Goal: Information Seeking & Learning: Learn about a topic

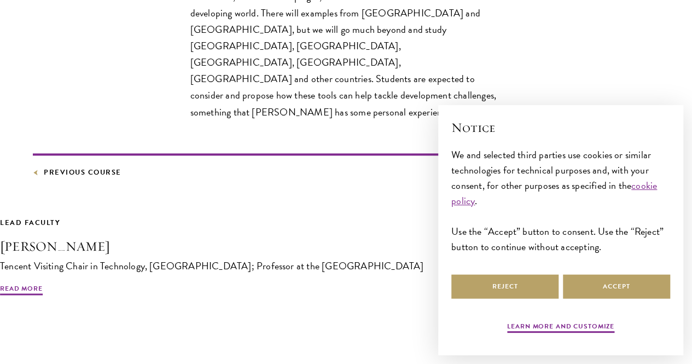
scroll to position [616, 0]
click at [114, 178] on link "Previous Course" at bounding box center [77, 172] width 89 height 12
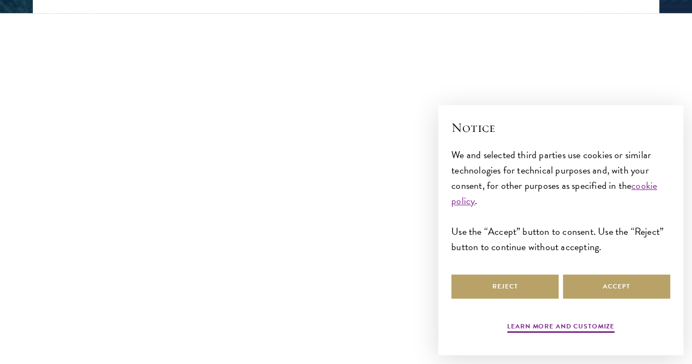
scroll to position [327, 0]
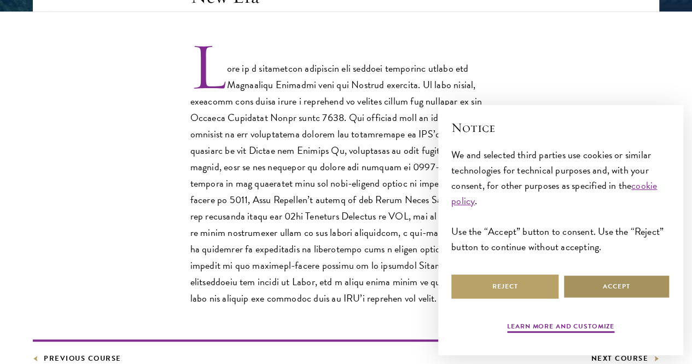
click at [595, 281] on button "Accept" at bounding box center [616, 286] width 107 height 25
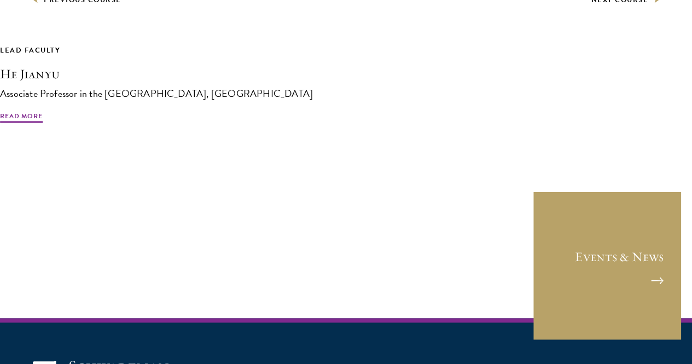
scroll to position [716, 0]
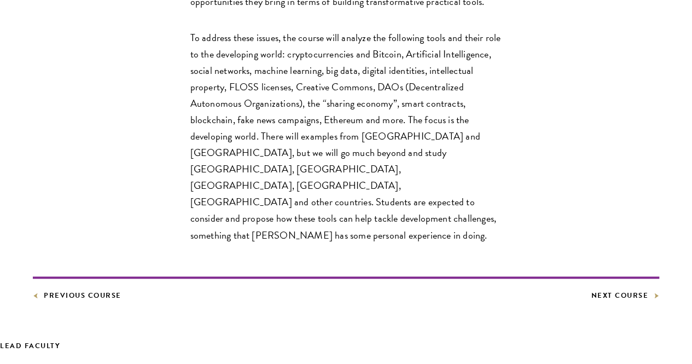
scroll to position [511, 0]
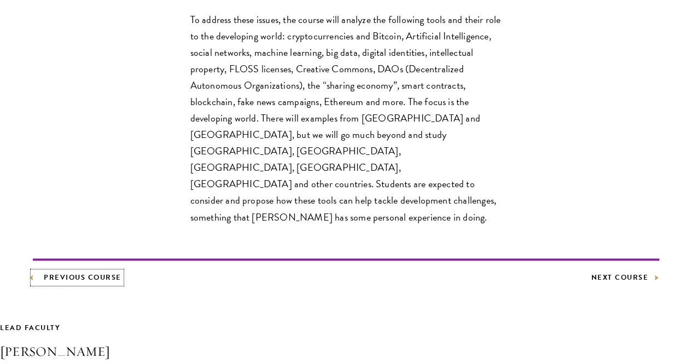
click at [101, 283] on link "Previous Course" at bounding box center [77, 277] width 89 height 12
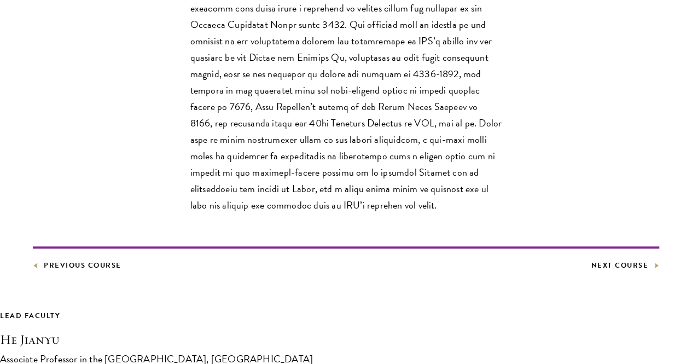
scroll to position [485, 0]
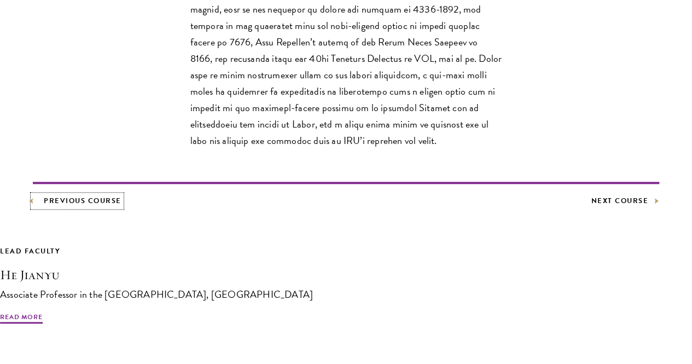
click at [103, 207] on link "Previous Course" at bounding box center [77, 201] width 89 height 12
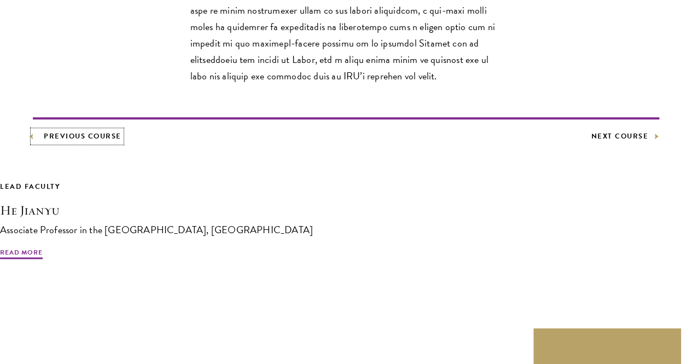
scroll to position [566, 0]
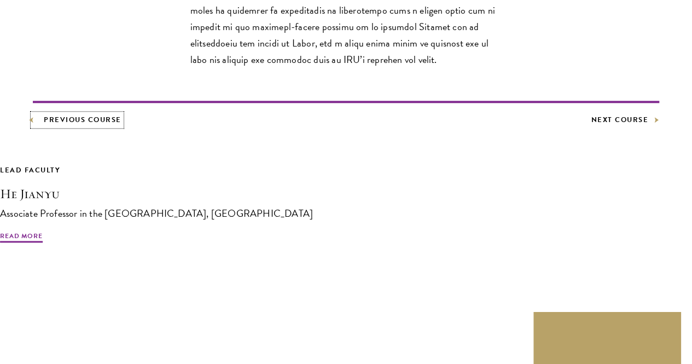
click at [121, 126] on link "Previous Course" at bounding box center [77, 120] width 89 height 12
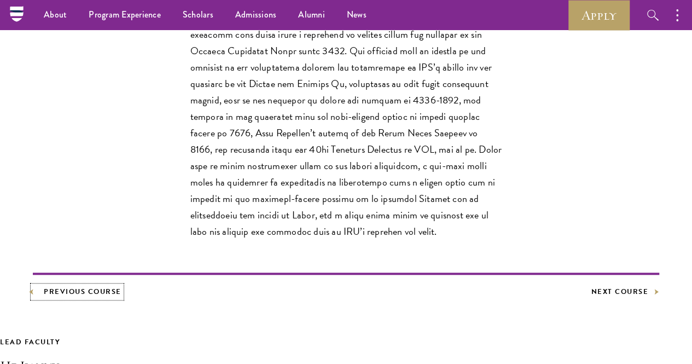
scroll to position [393, 0]
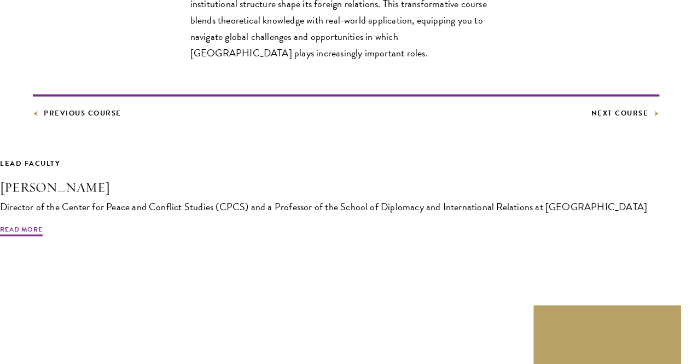
scroll to position [769, 0]
click at [121, 119] on link "Previous Course" at bounding box center [77, 113] width 89 height 12
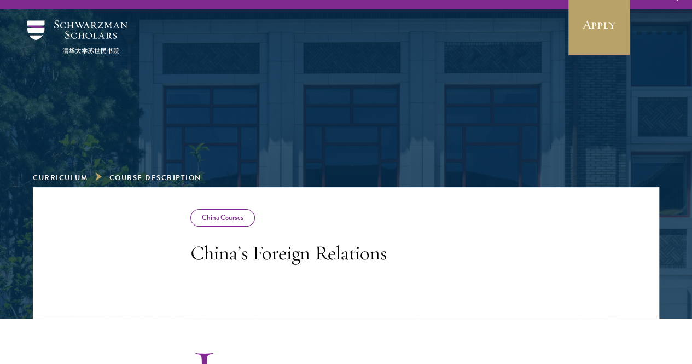
scroll to position [20, 0]
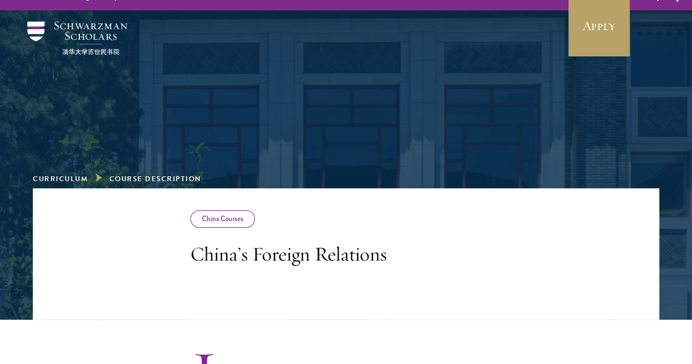
drag, startPoint x: 87, startPoint y: 159, endPoint x: 160, endPoint y: 109, distance: 88.4
click at [160, 109] on div at bounding box center [345, 79] width 377 height 131
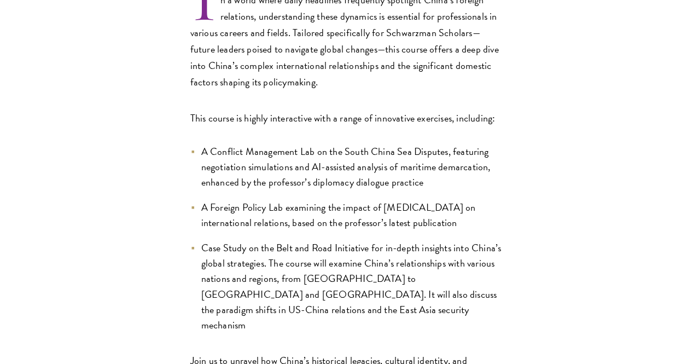
scroll to position [396, 0]
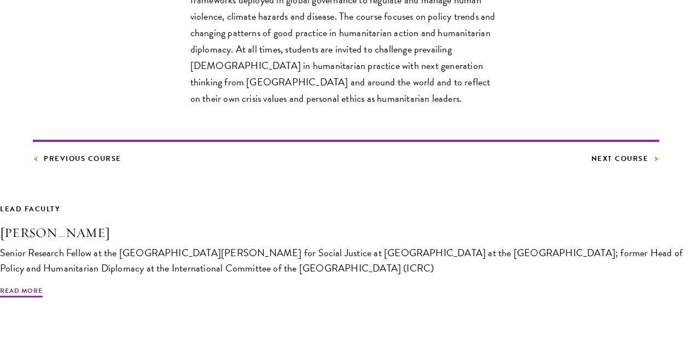
scroll to position [676, 0]
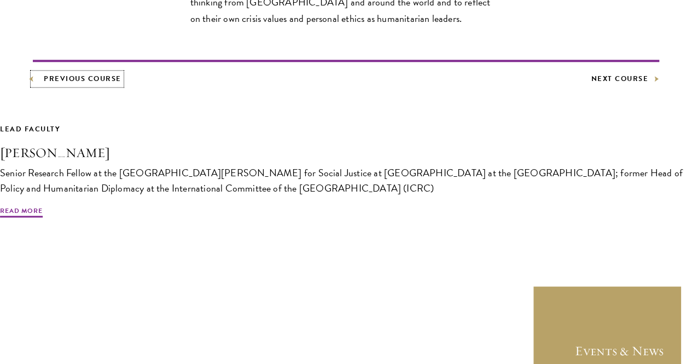
click at [118, 85] on link "Previous Course" at bounding box center [77, 79] width 89 height 12
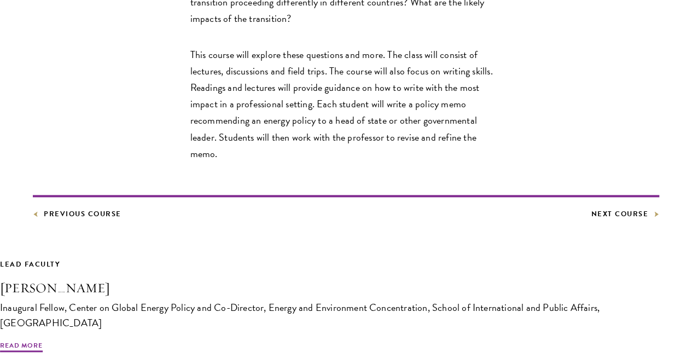
scroll to position [646, 0]
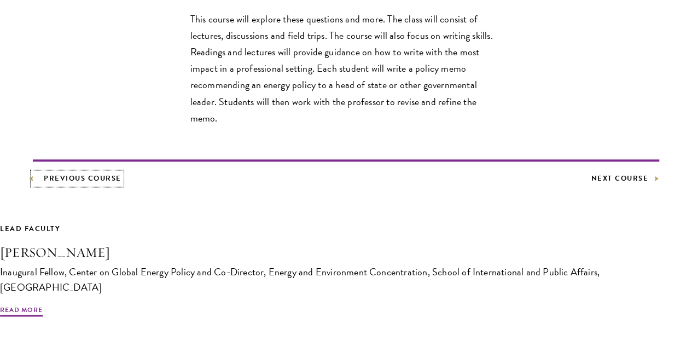
click at [118, 184] on link "Previous Course" at bounding box center [77, 178] width 89 height 12
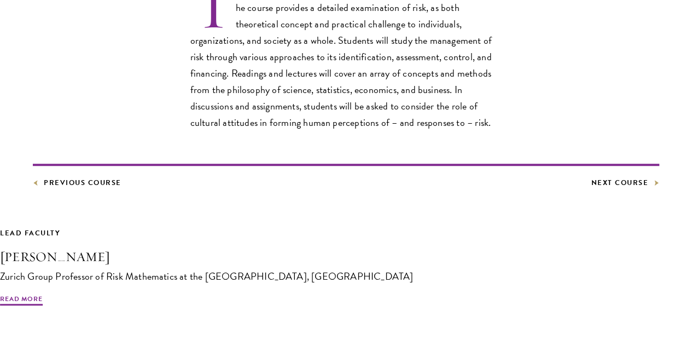
scroll to position [392, 0]
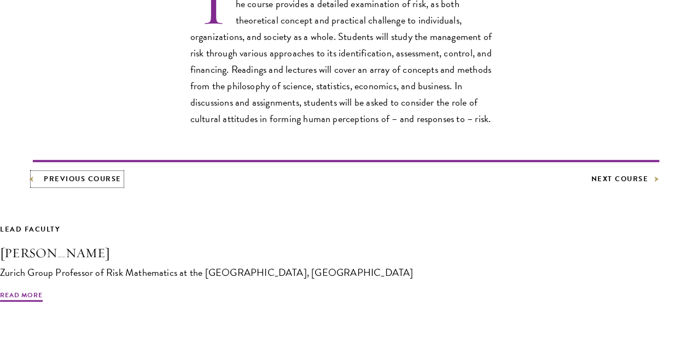
click at [119, 185] on link "Previous Course" at bounding box center [77, 179] width 89 height 12
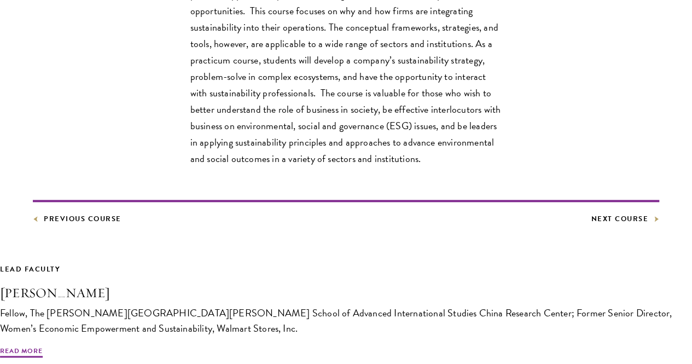
scroll to position [520, 0]
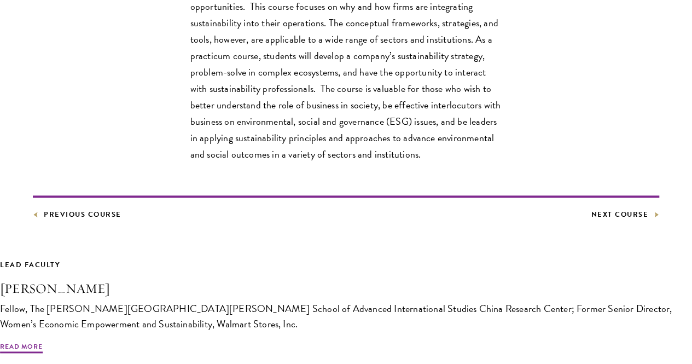
click at [100, 220] on footer "Previous Course Next Course" at bounding box center [346, 207] width 626 height 25
click at [121, 220] on link "Previous Course" at bounding box center [77, 214] width 89 height 12
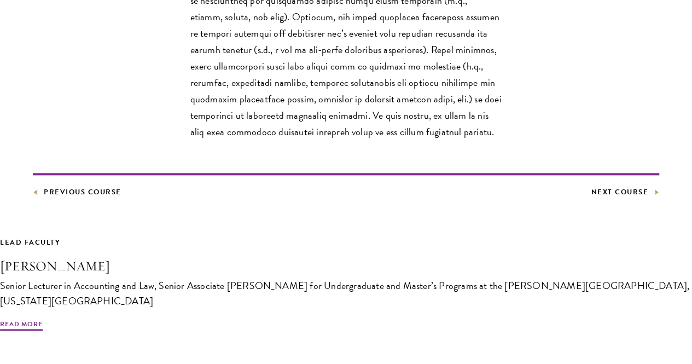
scroll to position [640, 0]
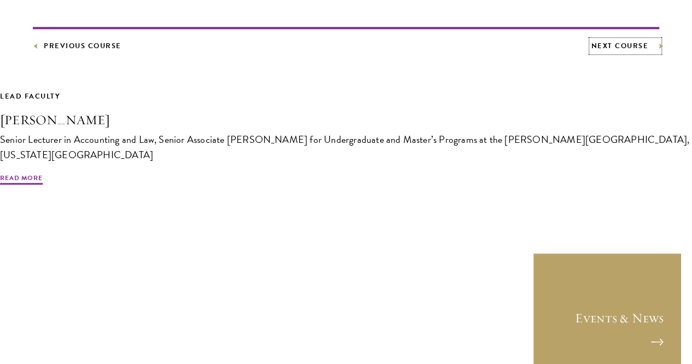
click at [591, 52] on link "Next Course" at bounding box center [625, 46] width 68 height 12
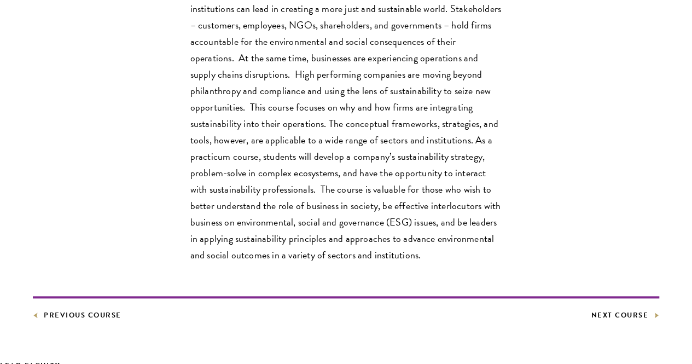
scroll to position [593, 0]
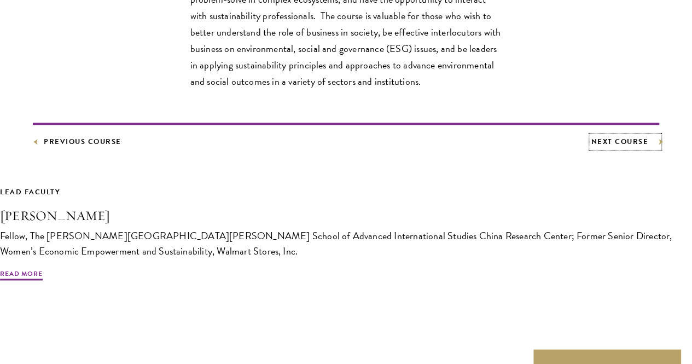
click at [591, 148] on link "Next Course" at bounding box center [625, 142] width 68 height 12
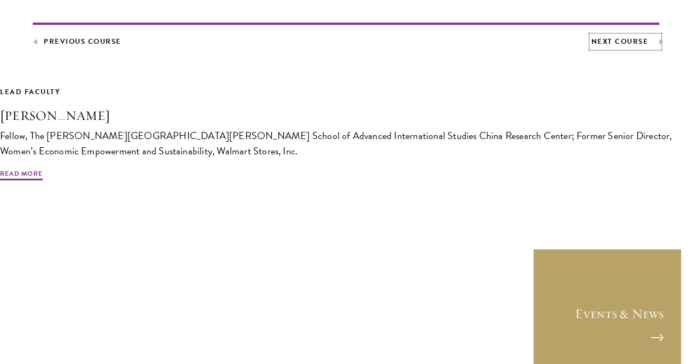
scroll to position [709, 0]
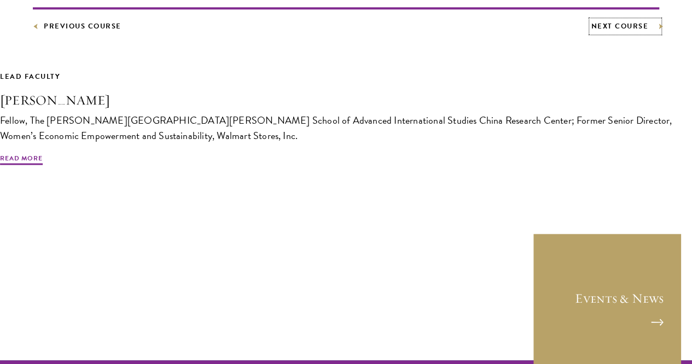
click at [591, 32] on link "Next Course" at bounding box center [625, 26] width 68 height 12
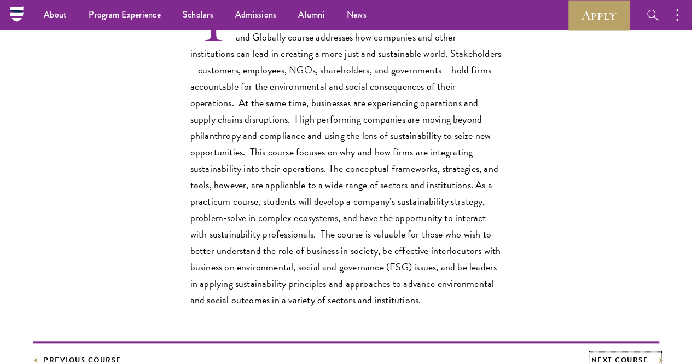
scroll to position [374, 0]
click at [469, 144] on div "The Business Sustainability Leadership in China and Globally course addresses h…" at bounding box center [346, 153] width 626 height 311
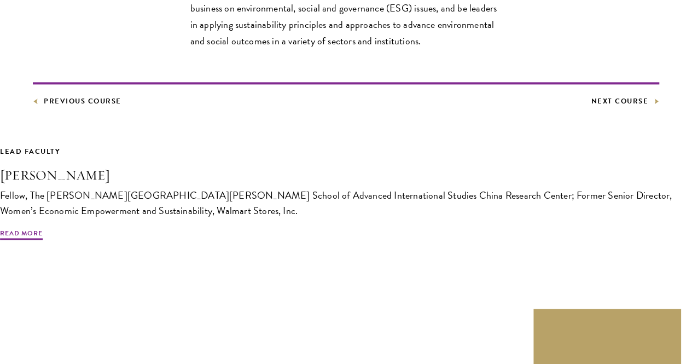
scroll to position [634, 0]
click at [591, 107] on link "Next Course" at bounding box center [625, 101] width 68 height 12
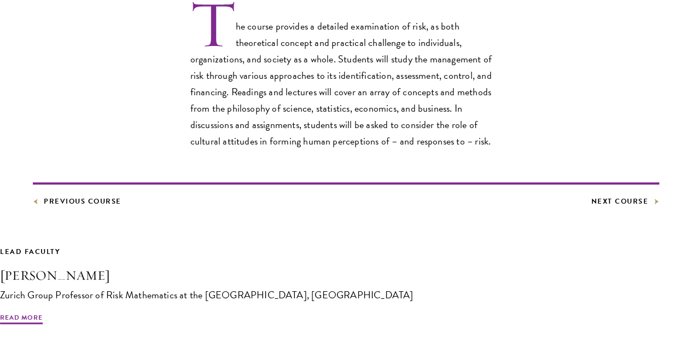
scroll to position [370, 0]
click at [591, 207] on link "Next Course" at bounding box center [625, 201] width 68 height 12
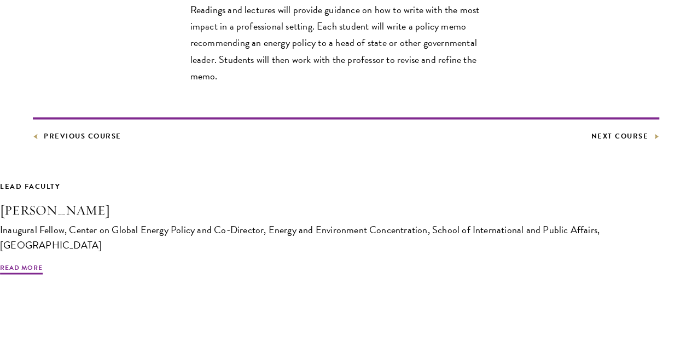
scroll to position [697, 0]
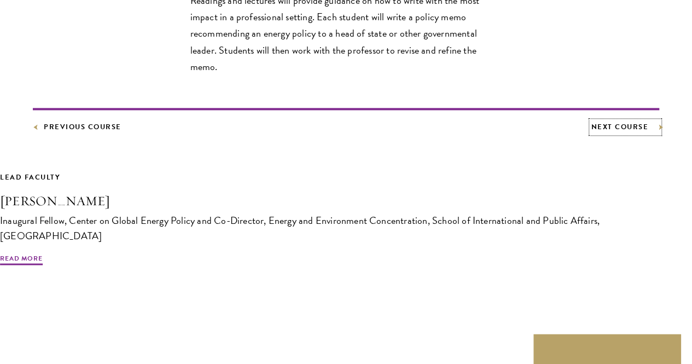
click at [591, 133] on link "Next Course" at bounding box center [625, 127] width 68 height 12
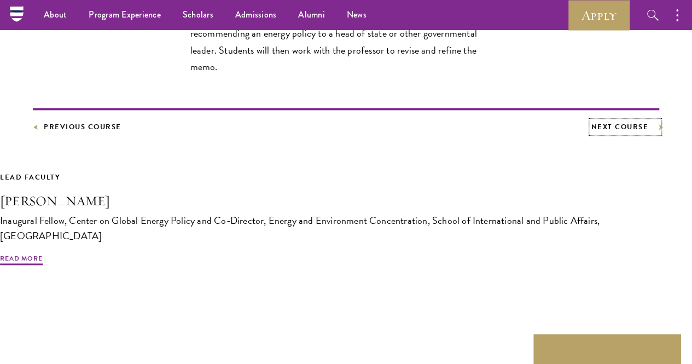
scroll to position [475, 0]
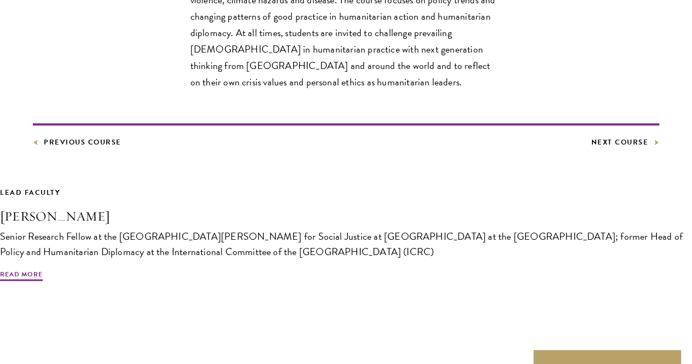
scroll to position [623, 0]
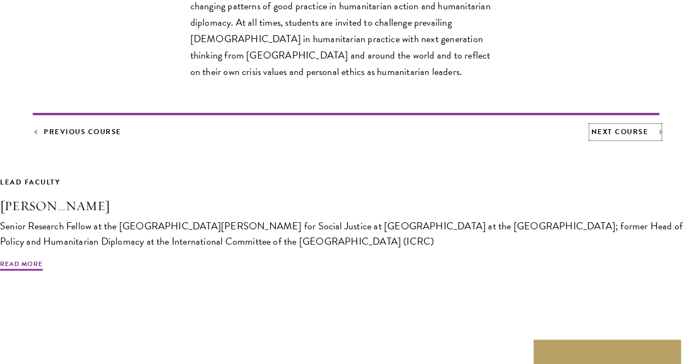
click at [591, 138] on link "Next Course" at bounding box center [625, 132] width 68 height 12
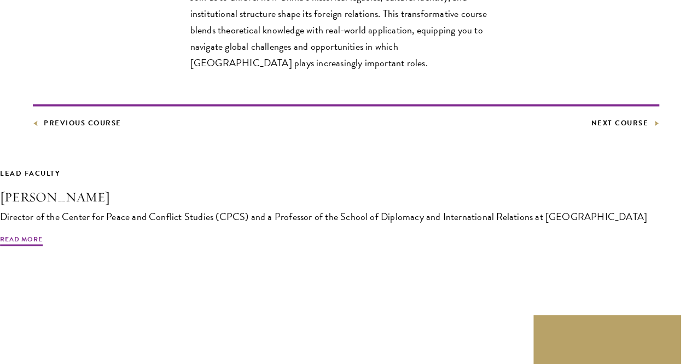
scroll to position [767, 0]
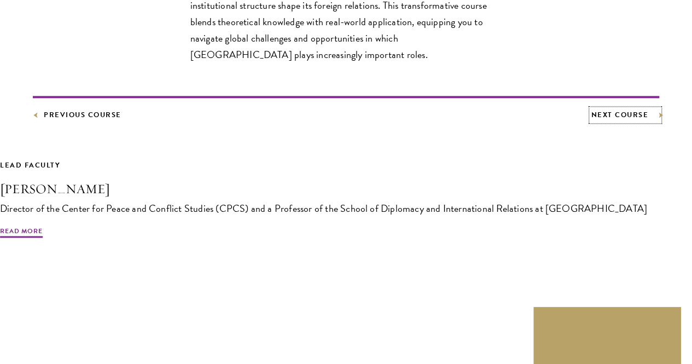
click at [591, 121] on link "Next Course" at bounding box center [625, 115] width 68 height 12
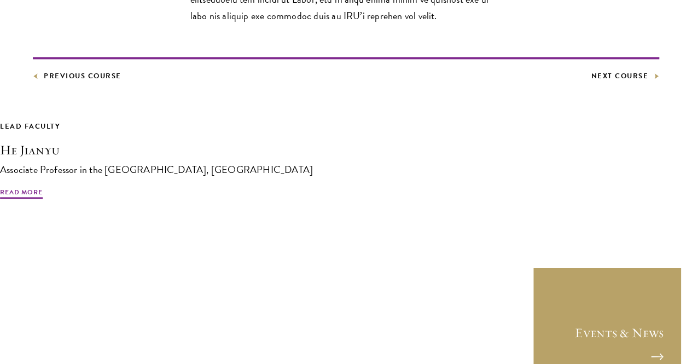
scroll to position [625, 0]
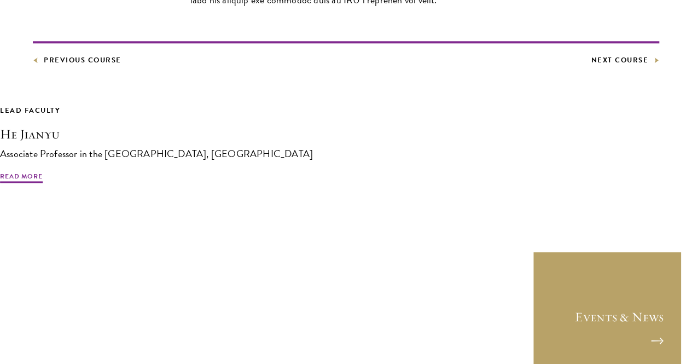
click at [591, 66] on link "Next Course" at bounding box center [625, 60] width 68 height 12
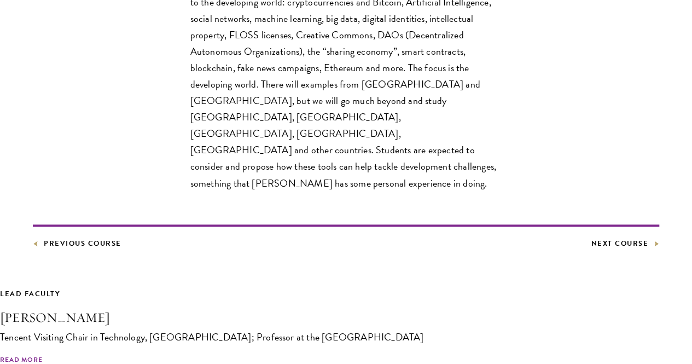
scroll to position [545, 0]
click at [591, 249] on link "Next Course" at bounding box center [625, 243] width 68 height 12
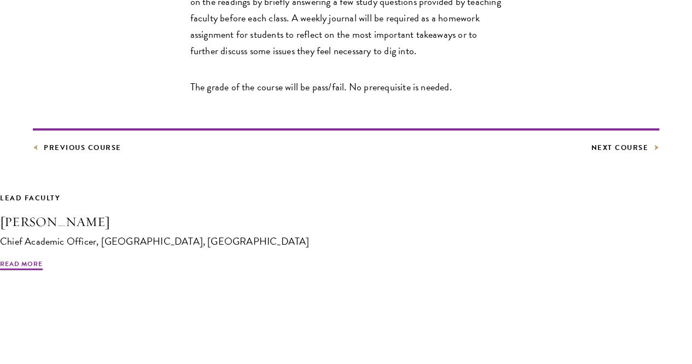
scroll to position [900, 0]
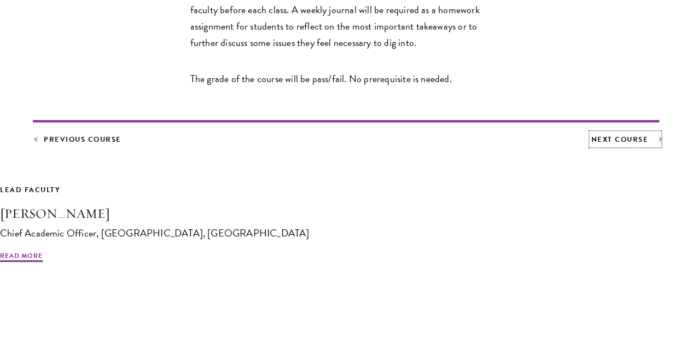
click at [591, 145] on link "Next Course" at bounding box center [625, 139] width 68 height 12
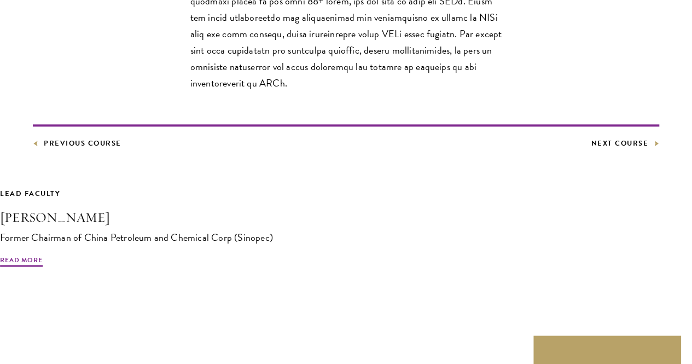
scroll to position [592, 0]
click at [591, 149] on link "Next Course" at bounding box center [625, 143] width 68 height 12
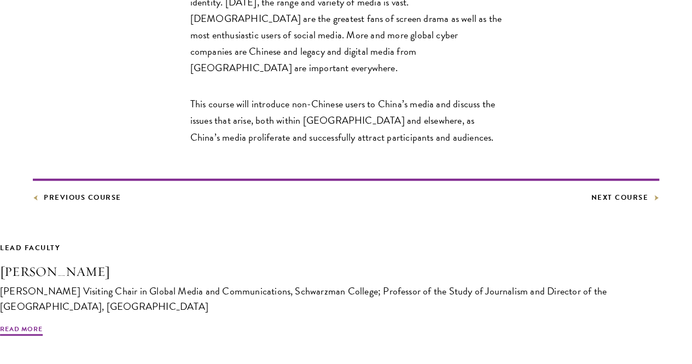
scroll to position [635, 0]
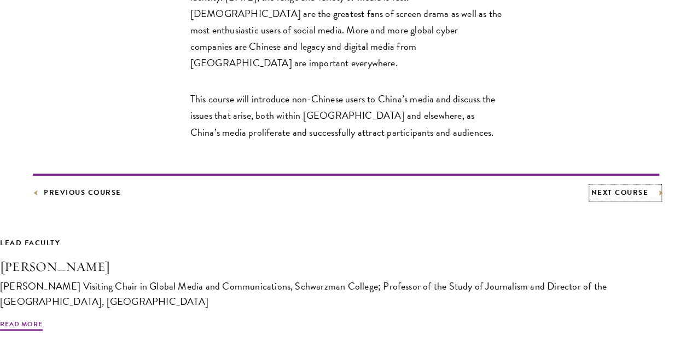
click at [591, 198] on link "Next Course" at bounding box center [625, 192] width 68 height 12
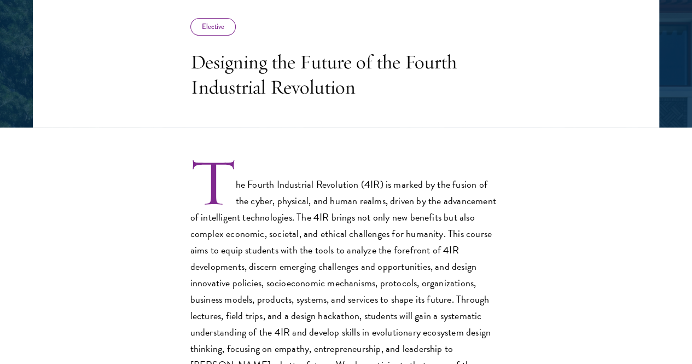
scroll to position [455, 0]
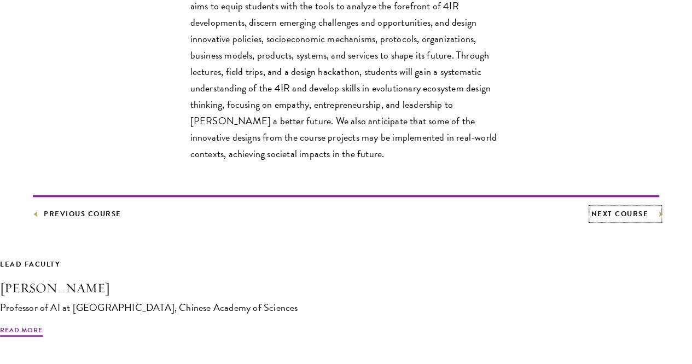
click at [591, 220] on link "Next Course" at bounding box center [625, 214] width 68 height 12
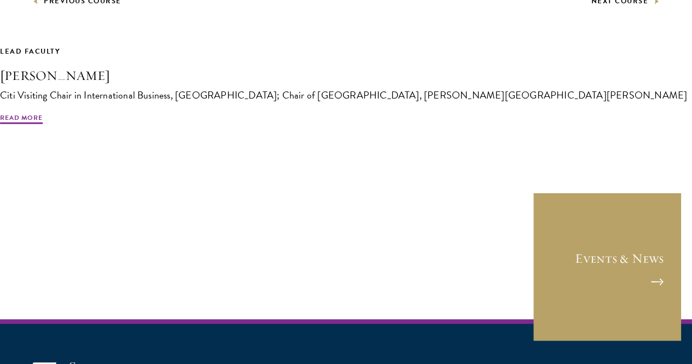
scroll to position [993, 0]
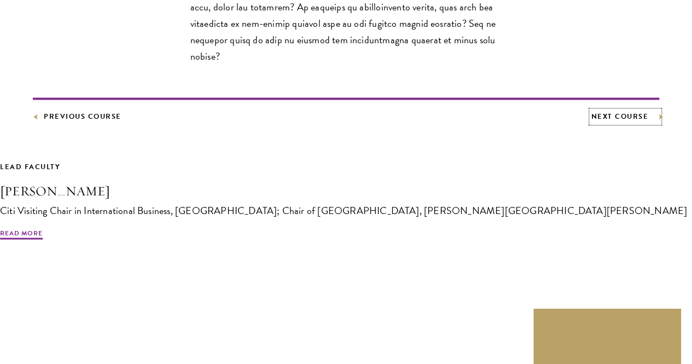
scroll to position [865, 0]
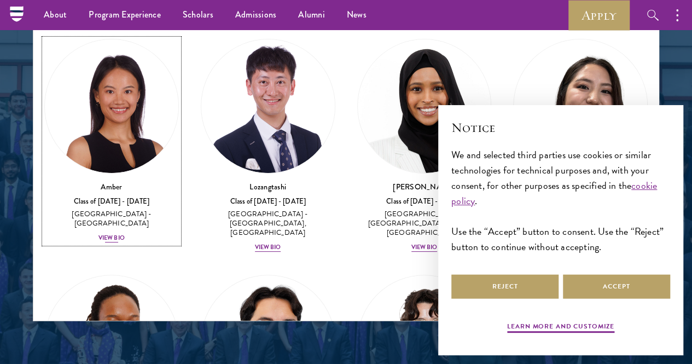
click at [148, 209] on div "China - Peking University" at bounding box center [111, 218] width 134 height 19
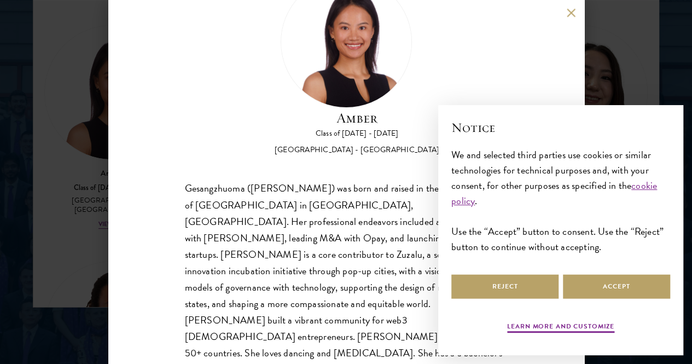
scroll to position [1447, 0]
click at [596, 286] on button "Accept" at bounding box center [616, 286] width 107 height 25
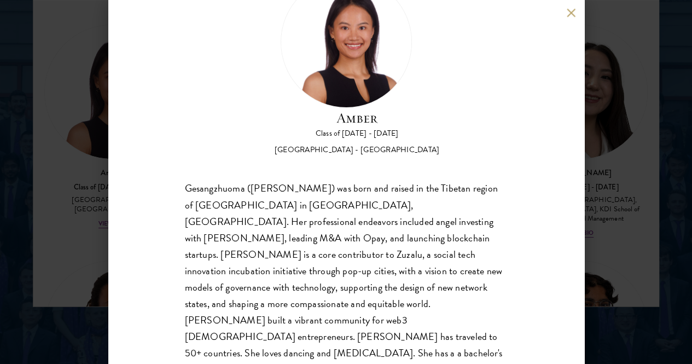
click at [605, 225] on div "Amber Class of 2025 - 2026 China - Peking University Gesangzhuoma (Amber) was b…" at bounding box center [346, 182] width 692 height 364
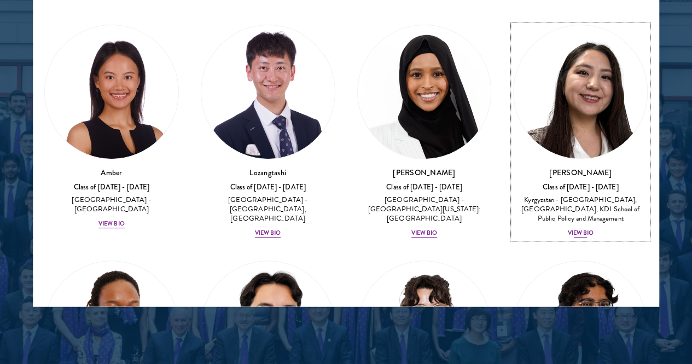
click at [513, 195] on div "Kyrgyzstan - American University of Central Asia, University of Cambridge, KDI …" at bounding box center [580, 208] width 134 height 27
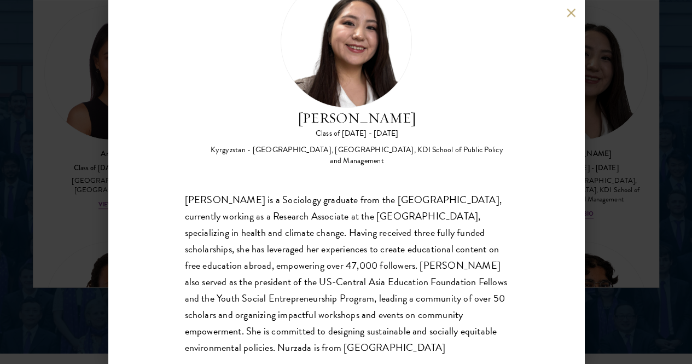
scroll to position [56, 0]
click at [602, 219] on div "Nurzada Abdivalieva Class of 2025 - 2026 Kyrgyzstan - American University of Ce…" at bounding box center [346, 182] width 692 height 364
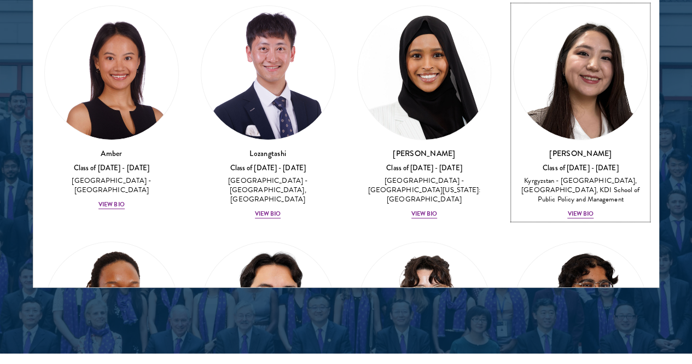
scroll to position [1450, 0]
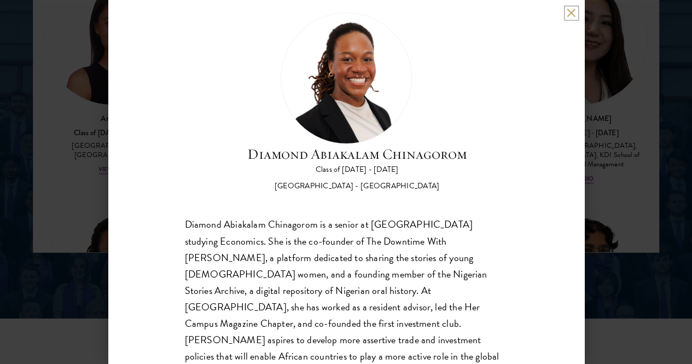
scroll to position [1502, 0]
click at [627, 212] on div "Diamond Abiakalam Chinagorom Class of 2025 - 2026 Nigeria - Mount Holyoke Colle…" at bounding box center [346, 182] width 692 height 364
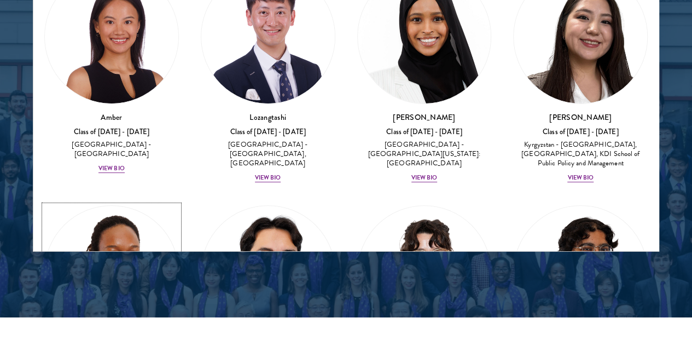
scroll to position [1450, 0]
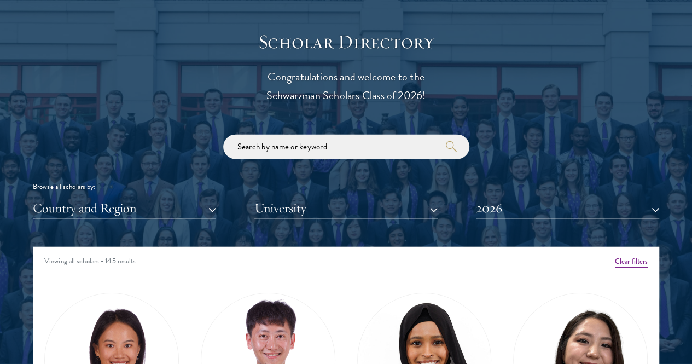
scroll to position [1195, 0]
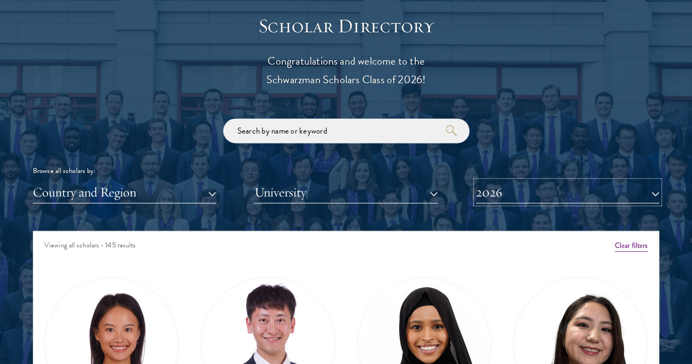
click at [631, 181] on button "2026" at bounding box center [567, 192] width 183 height 22
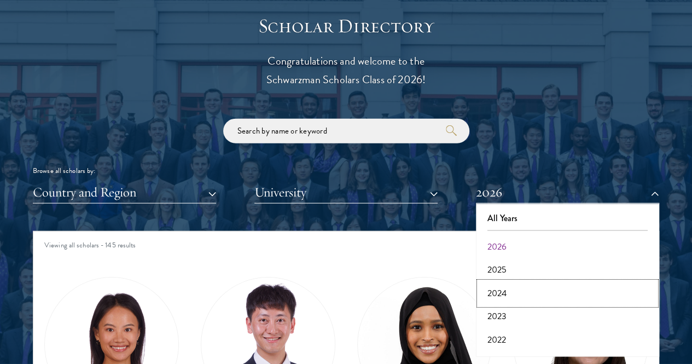
click at [524, 282] on button "2024" at bounding box center [567, 293] width 177 height 23
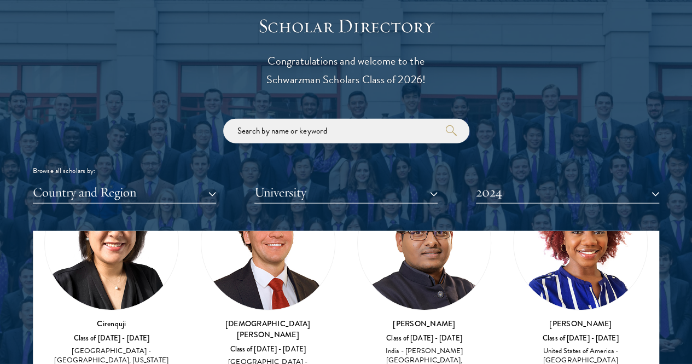
scroll to position [102, 0]
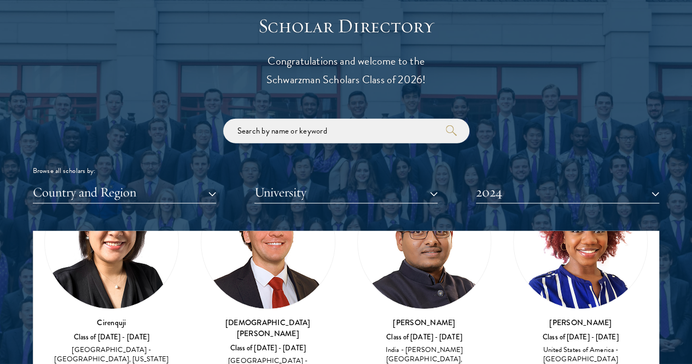
click at [358, 224] on img at bounding box center [424, 241] width 133 height 133
click at [357, 317] on h3 "Pragyan Agarwal" at bounding box center [424, 322] width 134 height 11
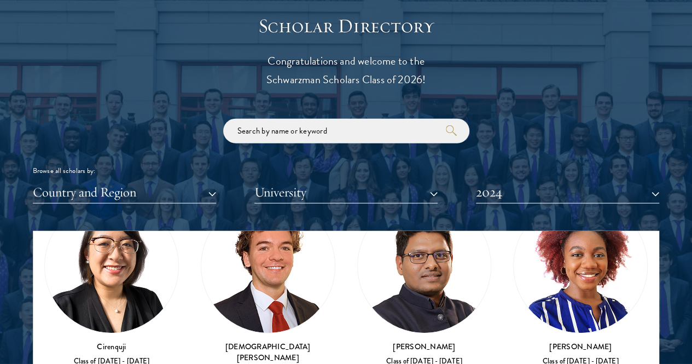
scroll to position [80, 0]
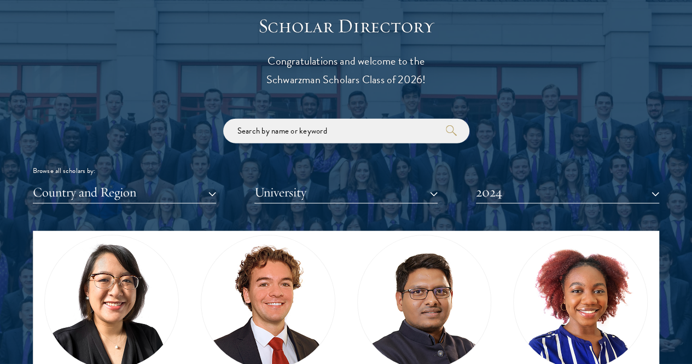
scroll to position [38, 0]
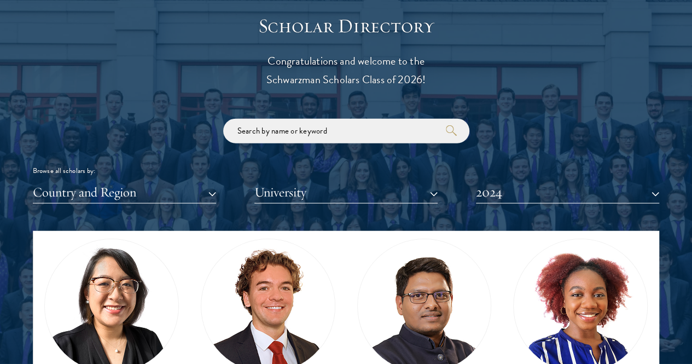
click at [358, 247] on img at bounding box center [424, 305] width 133 height 133
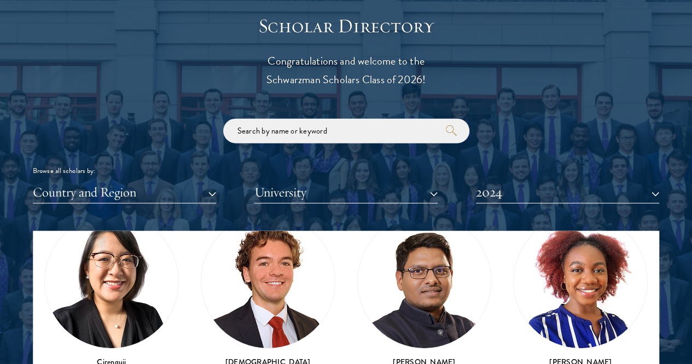
scroll to position [0, 0]
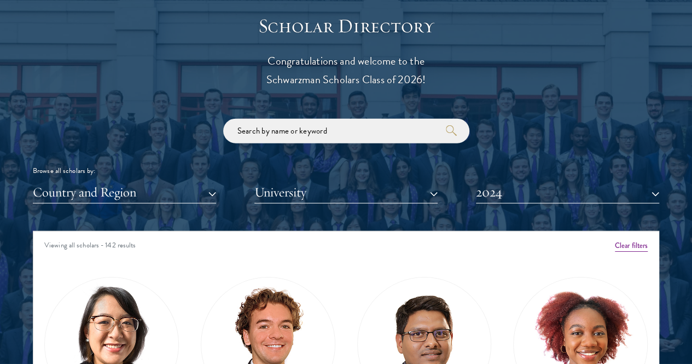
click at [358, 306] on img at bounding box center [424, 343] width 133 height 133
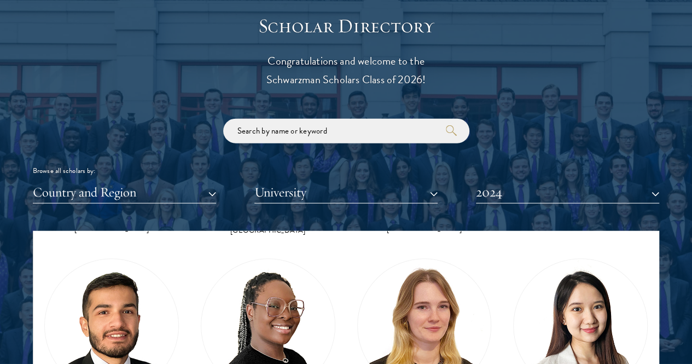
scroll to position [242, 0]
click at [506, 181] on button "2024" at bounding box center [567, 192] width 183 height 22
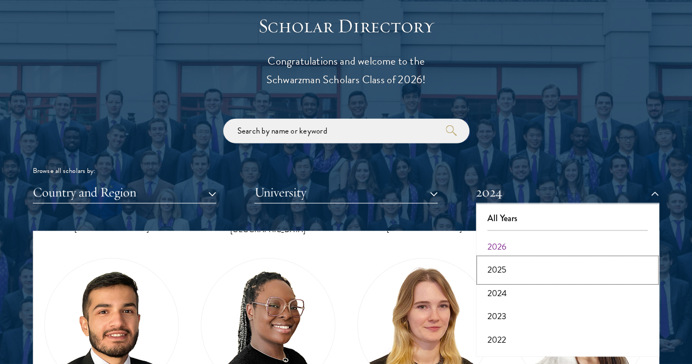
click at [493, 258] on button "2025" at bounding box center [567, 269] width 177 height 23
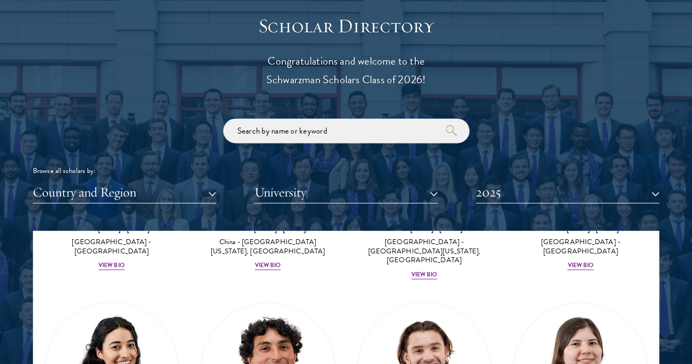
scroll to position [699, 0]
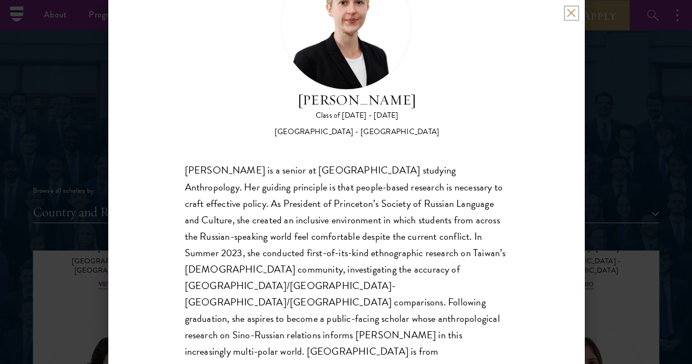
scroll to position [1174, 0]
click at [569, 13] on button at bounding box center [570, 12] width 9 height 9
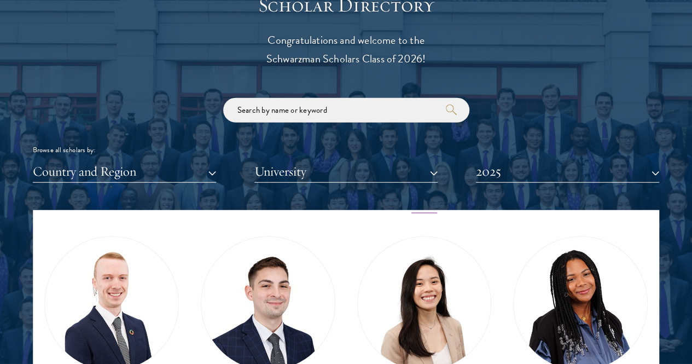
scroll to position [3066, 0]
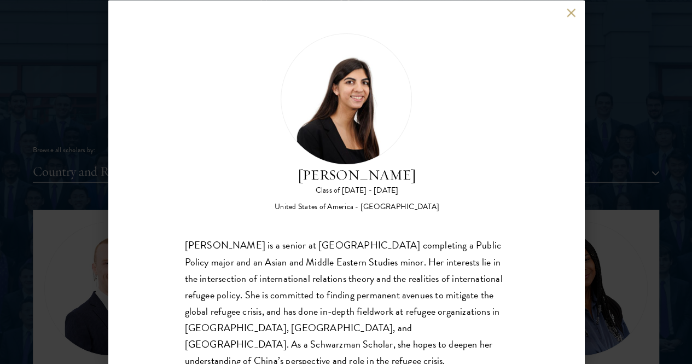
scroll to position [20, 0]
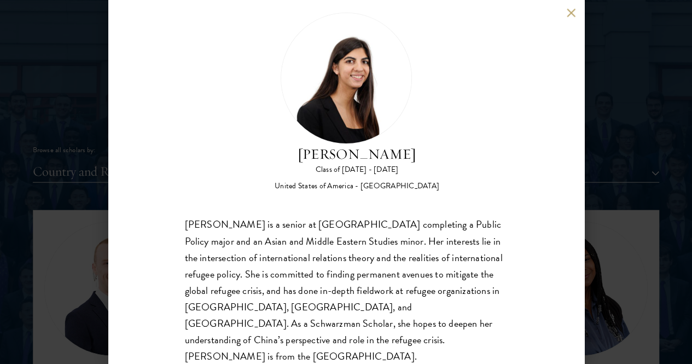
click at [567, 17] on div "Sejal Mayer-Patel Class of 2024 - 2025 United States of America - Duke Universi…" at bounding box center [346, 182] width 476 height 364
click at [573, 11] on button at bounding box center [570, 12] width 9 height 9
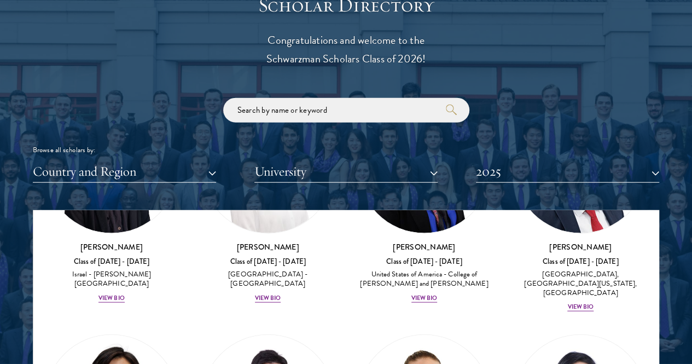
scroll to position [3435, 0]
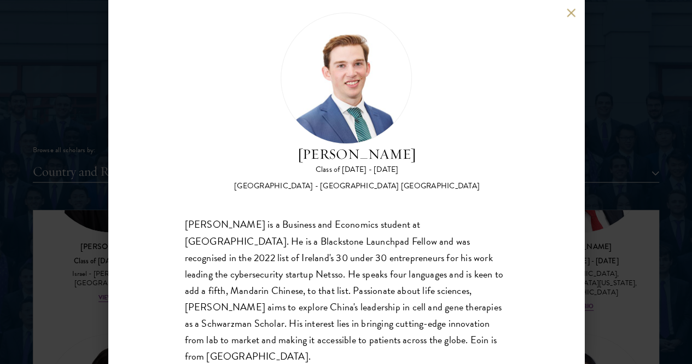
scroll to position [20, 0]
click at [611, 295] on div "Eoin O'Doherty Class of 2024 - 2025 Ireland - Trinity College Dublin Eoin O'Doh…" at bounding box center [346, 182] width 692 height 364
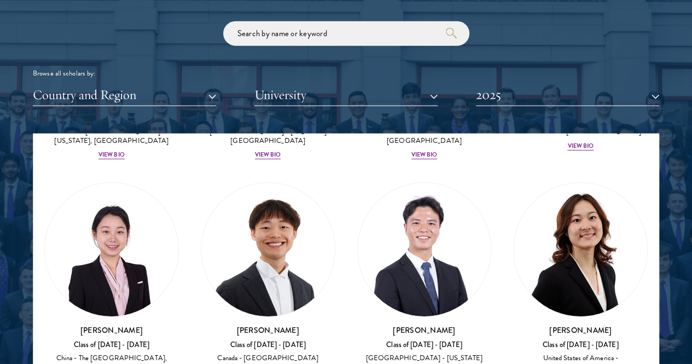
scroll to position [3973, 0]
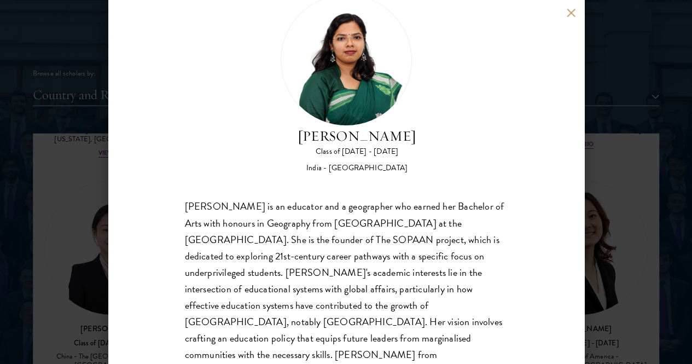
scroll to position [38, 0]
click at [610, 299] on div "Prastuti Sharma Class of 2024 - 2025 India - University of Delhi Prastuti Sharm…" at bounding box center [346, 182] width 692 height 364
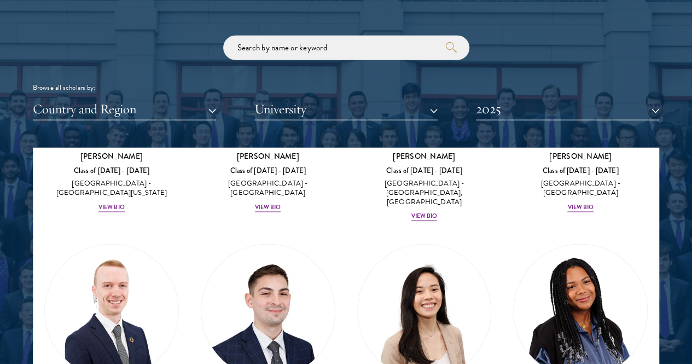
scroll to position [1250, 0]
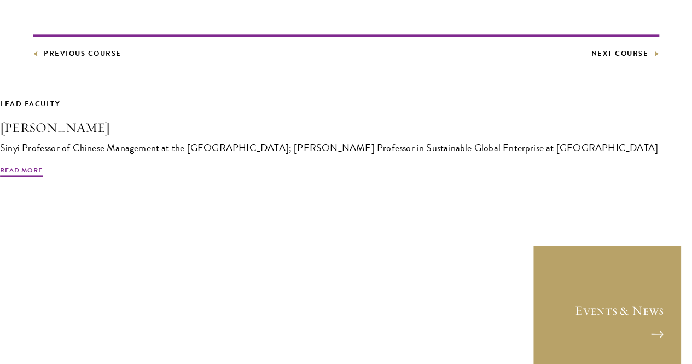
scroll to position [701, 0]
click at [591, 59] on link "Next Course" at bounding box center [625, 53] width 68 height 12
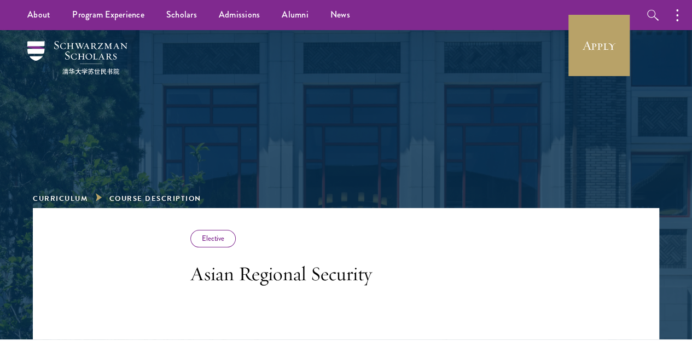
click at [466, 147] on div at bounding box center [345, 99] width 377 height 131
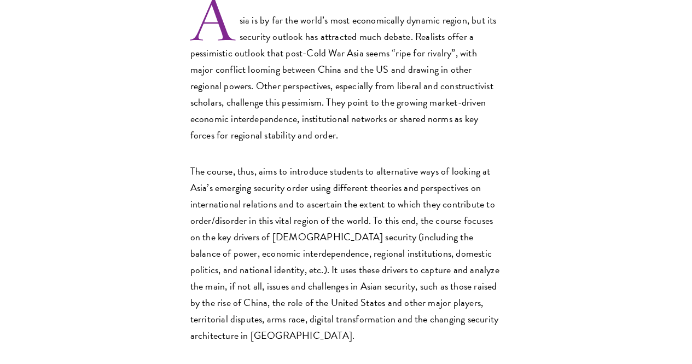
scroll to position [505, 0]
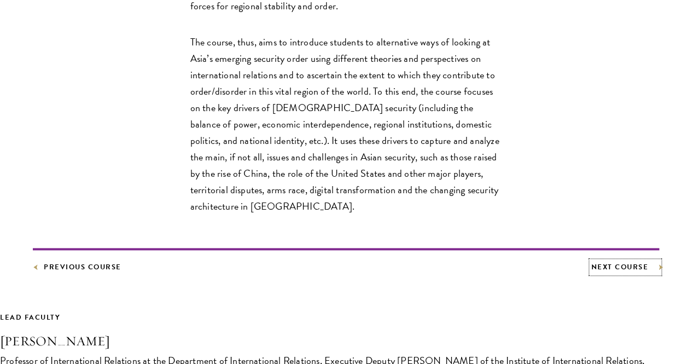
click at [591, 273] on link "Next Course" at bounding box center [625, 267] width 68 height 12
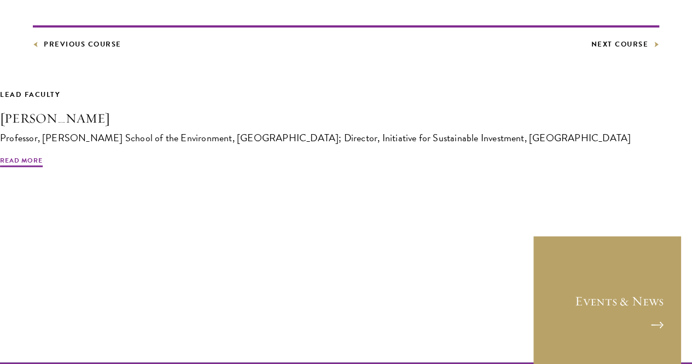
scroll to position [595, 0]
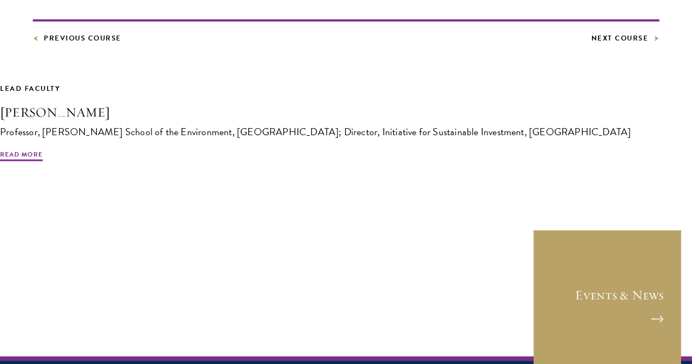
click at [447, 44] on footer "Previous Course Next Course" at bounding box center [346, 31] width 626 height 25
click at [591, 44] on link "Next Course" at bounding box center [625, 38] width 68 height 12
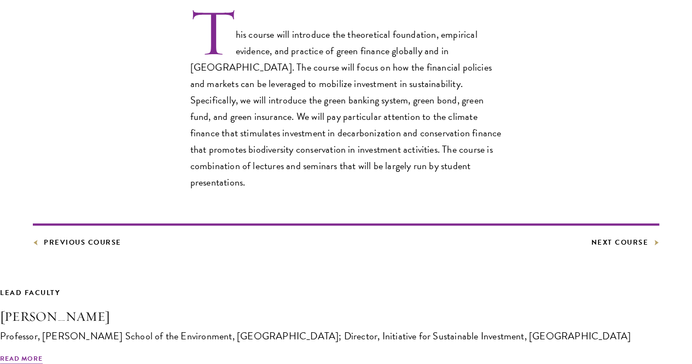
scroll to position [362, 0]
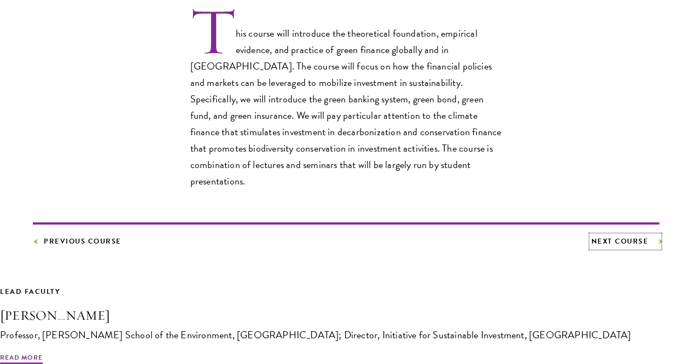
click at [591, 247] on link "Next Course" at bounding box center [625, 241] width 68 height 12
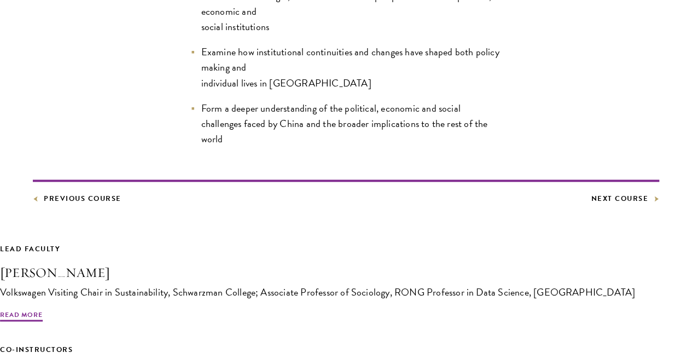
scroll to position [650, 0]
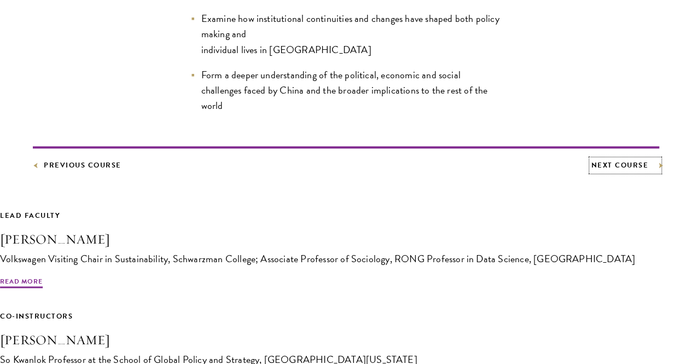
click at [591, 171] on link "Next Course" at bounding box center [625, 165] width 68 height 12
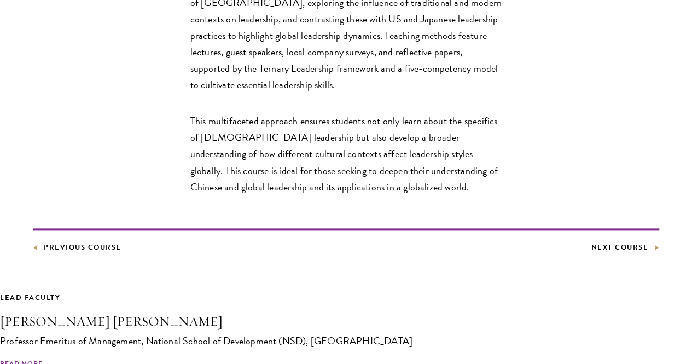
scroll to position [583, 0]
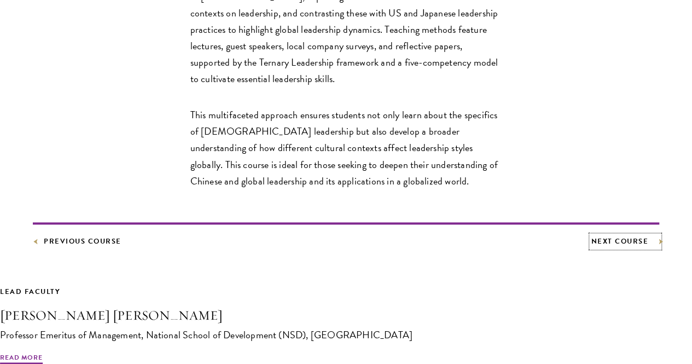
click at [591, 247] on link "Next Course" at bounding box center [625, 241] width 68 height 12
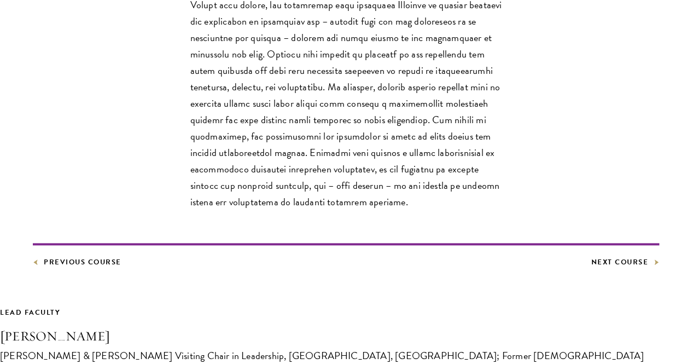
scroll to position [460, 0]
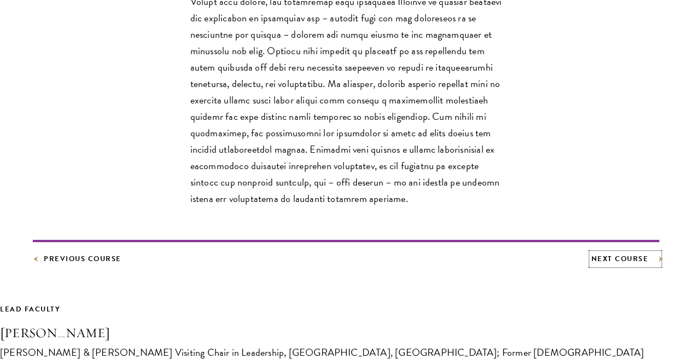
click at [591, 265] on link "Next Course" at bounding box center [625, 259] width 68 height 12
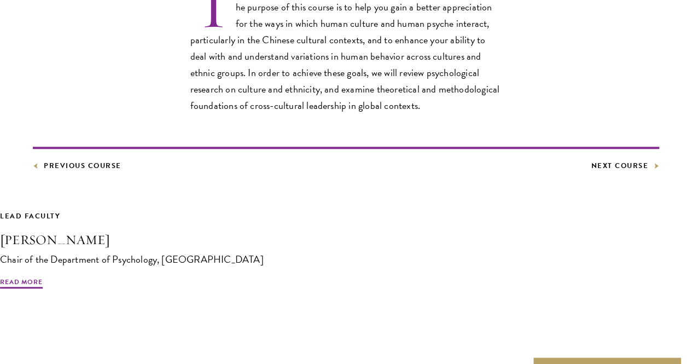
scroll to position [390, 0]
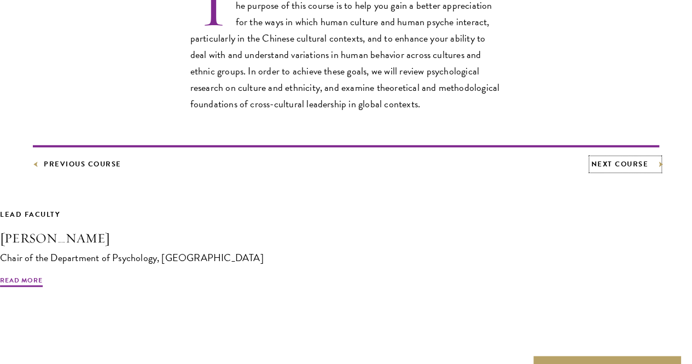
click at [591, 170] on link "Next Course" at bounding box center [625, 164] width 68 height 12
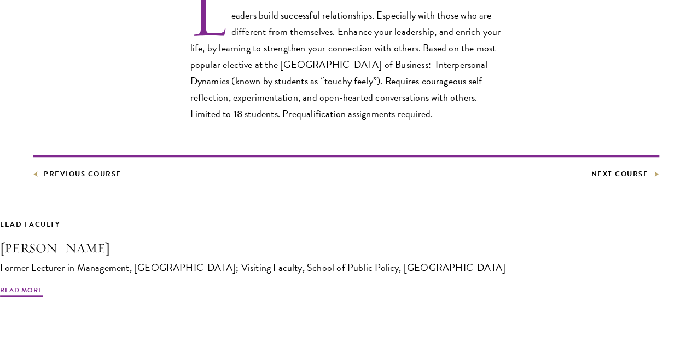
scroll to position [382, 0]
click at [440, 179] on footer "Previous Course Next Course" at bounding box center [346, 166] width 626 height 25
click at [591, 179] on link "Next Course" at bounding box center [625, 173] width 68 height 12
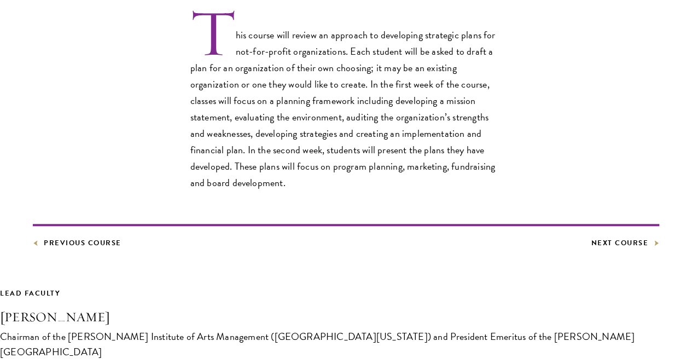
scroll to position [362, 0]
click at [431, 248] on footer "Previous Course Next Course" at bounding box center [346, 235] width 626 height 25
click at [591, 248] on link "Next Course" at bounding box center [625, 242] width 68 height 12
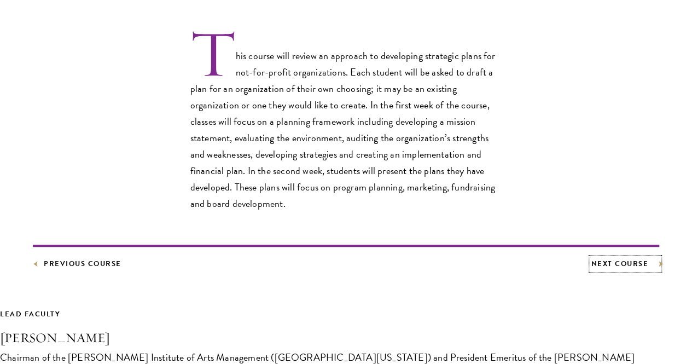
scroll to position [345, 0]
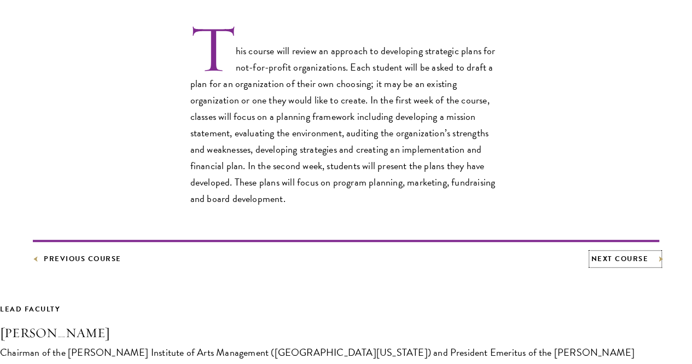
click at [591, 265] on link "Next Course" at bounding box center [625, 259] width 68 height 12
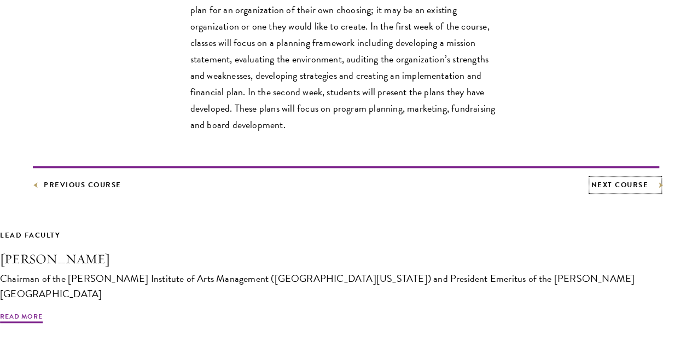
scroll to position [431, 0]
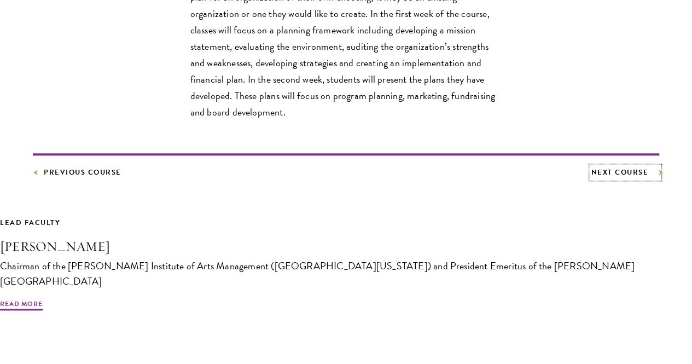
click at [591, 178] on link "Next Course" at bounding box center [625, 172] width 68 height 12
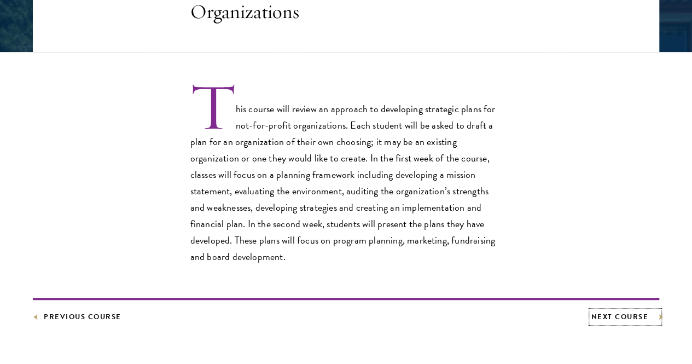
scroll to position [301, 0]
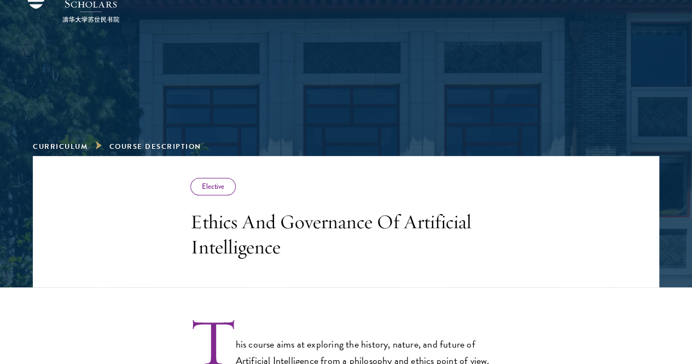
scroll to position [53, 0]
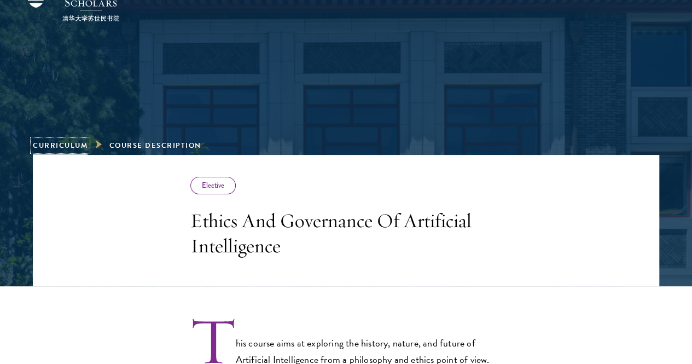
click at [87, 140] on link "Curriculum" at bounding box center [60, 145] width 55 height 11
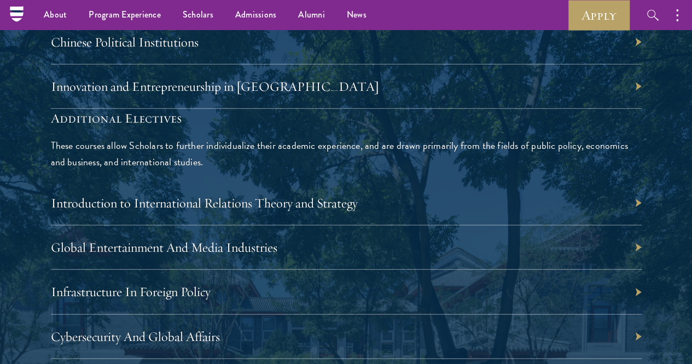
scroll to position [3353, 0]
